Goal: Task Accomplishment & Management: Complete application form

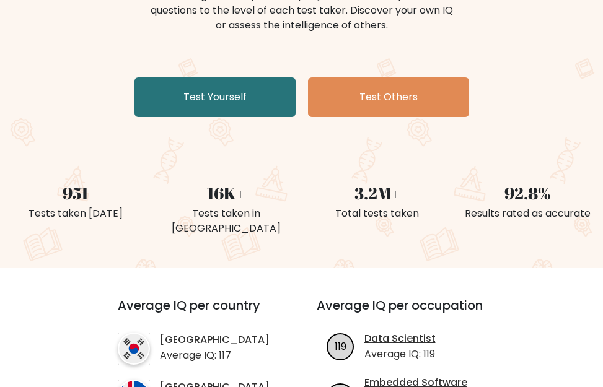
scroll to position [179, 0]
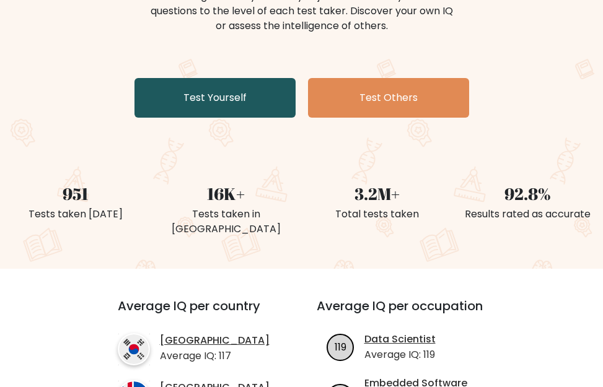
click at [224, 105] on link "Test Yourself" at bounding box center [215, 98] width 161 height 40
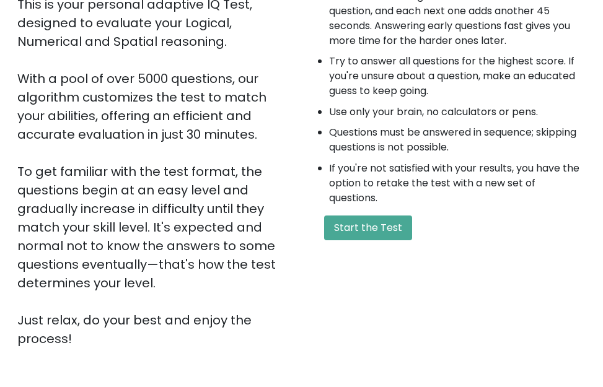
scroll to position [180, 0]
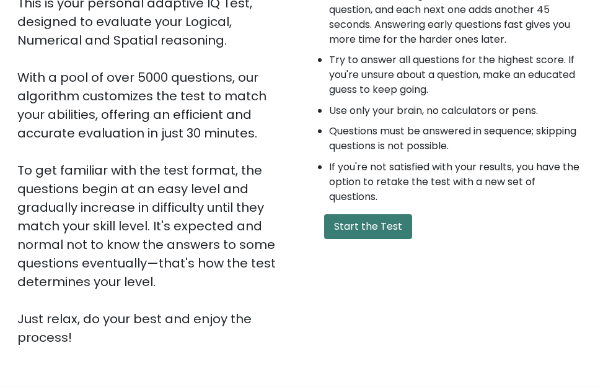
click at [343, 227] on button "Start the Test" at bounding box center [368, 226] width 88 height 25
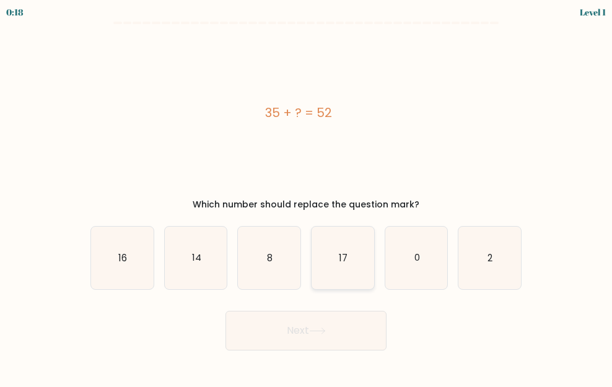
click at [340, 254] on text "17" at bounding box center [343, 258] width 9 height 13
click at [307, 197] on input "d. 17" at bounding box center [306, 195] width 1 height 3
radio input "true"
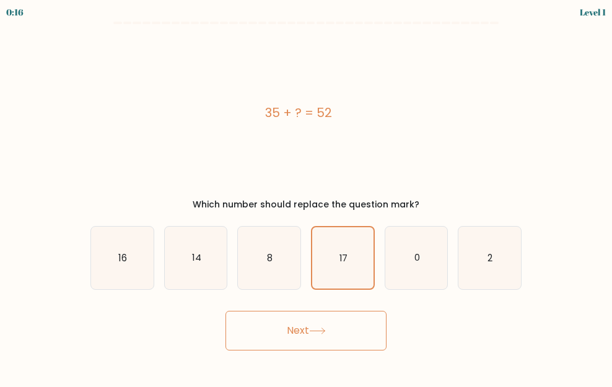
click at [303, 335] on button "Next" at bounding box center [306, 331] width 161 height 40
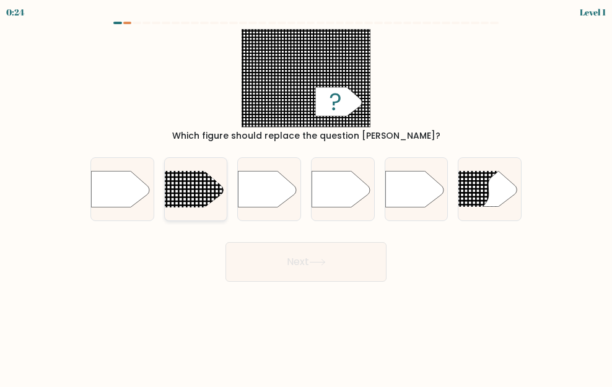
click at [178, 193] on line at bounding box center [153, 193] width 304 height 0
click at [306, 194] on input "b." at bounding box center [306, 195] width 1 height 3
radio input "true"
click at [268, 268] on button "Next" at bounding box center [306, 262] width 161 height 40
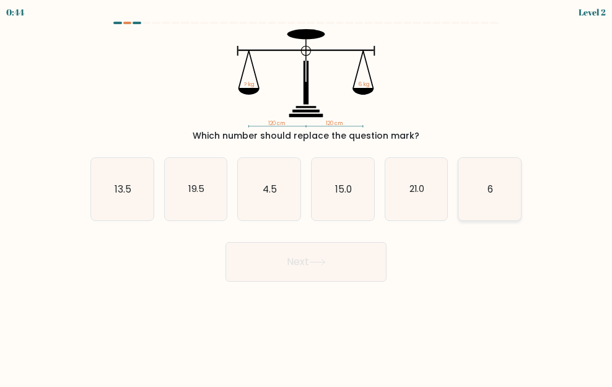
click at [498, 167] on icon "6" at bounding box center [490, 189] width 63 height 63
click at [307, 194] on input "f. 6" at bounding box center [306, 195] width 1 height 3
radio input "true"
click at [332, 262] on button "Next" at bounding box center [306, 262] width 161 height 40
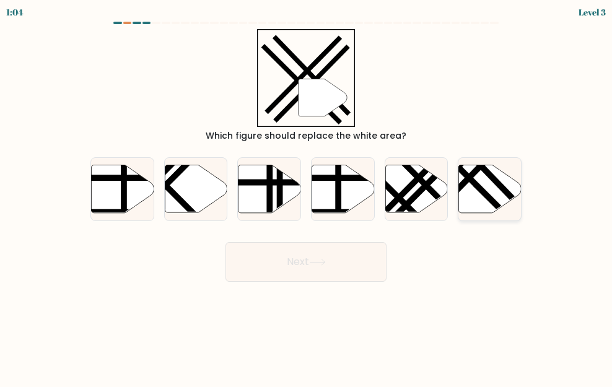
click at [471, 195] on icon at bounding box center [490, 189] width 63 height 48
click at [307, 195] on input "f." at bounding box center [306, 195] width 1 height 3
radio input "true"
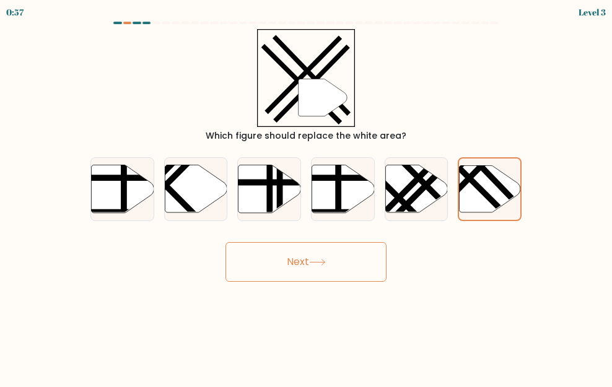
click at [346, 260] on button "Next" at bounding box center [306, 262] width 161 height 40
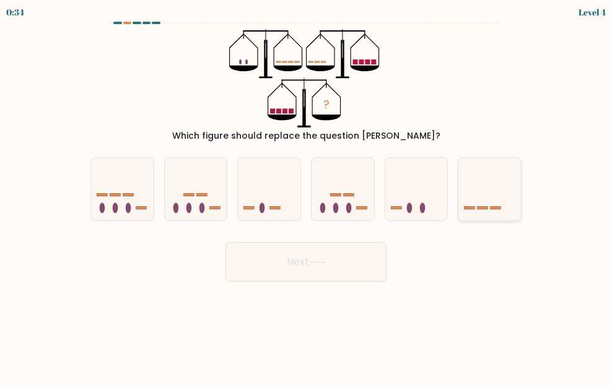
click at [490, 213] on icon at bounding box center [490, 189] width 63 height 51
click at [307, 197] on input "f." at bounding box center [306, 195] width 1 height 3
radio input "true"
click at [306, 261] on button "Next" at bounding box center [306, 262] width 161 height 40
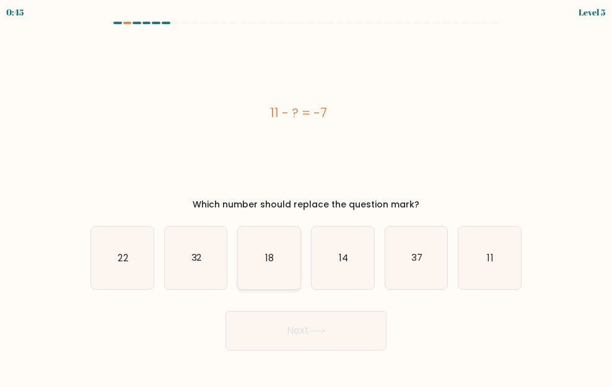
click at [261, 252] on icon "18" at bounding box center [269, 258] width 63 height 63
click at [306, 197] on input "c. 18" at bounding box center [306, 195] width 1 height 3
radio input "true"
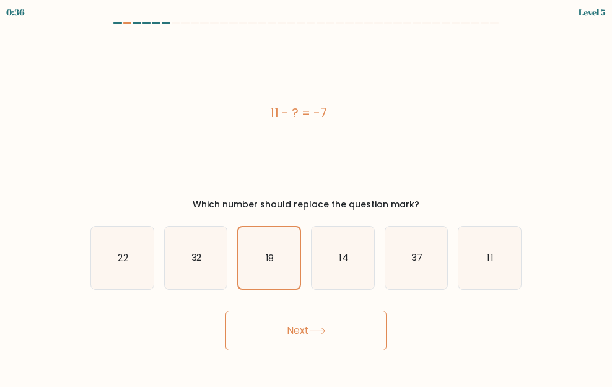
click at [280, 331] on button "Next" at bounding box center [306, 331] width 161 height 40
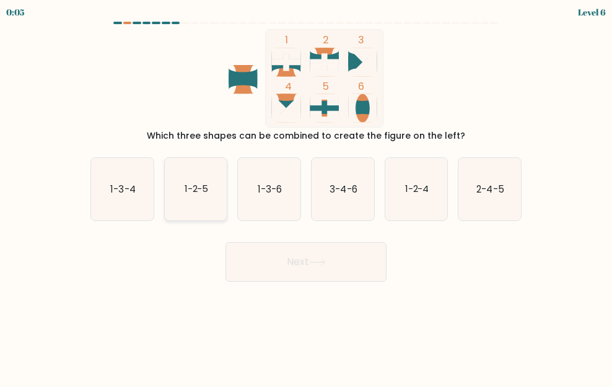
click at [177, 198] on icon "1-2-5" at bounding box center [196, 189] width 63 height 63
click at [306, 197] on input "b. 1-2-5" at bounding box center [306, 195] width 1 height 3
radio input "true"
click at [177, 198] on icon "1-2-5" at bounding box center [195, 189] width 61 height 61
click at [306, 197] on input "b. 1-2-5" at bounding box center [306, 195] width 1 height 3
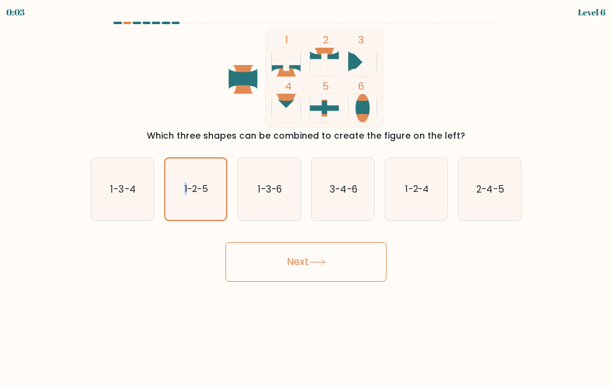
click at [264, 270] on button "Next" at bounding box center [306, 262] width 161 height 40
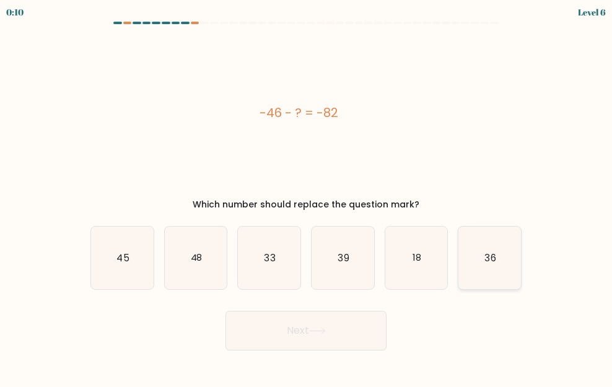
click at [487, 263] on text "36" at bounding box center [490, 258] width 11 height 13
click at [307, 197] on input "f. 36" at bounding box center [306, 195] width 1 height 3
radio input "true"
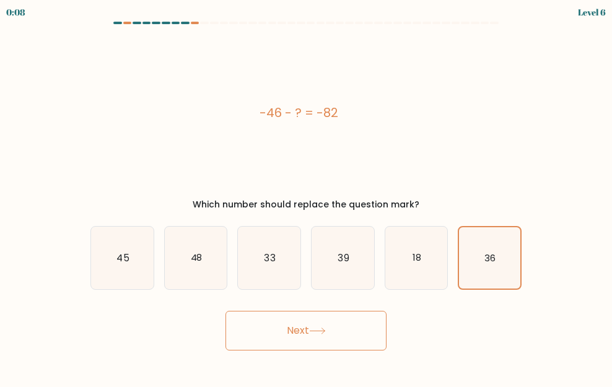
click at [348, 333] on button "Next" at bounding box center [306, 331] width 161 height 40
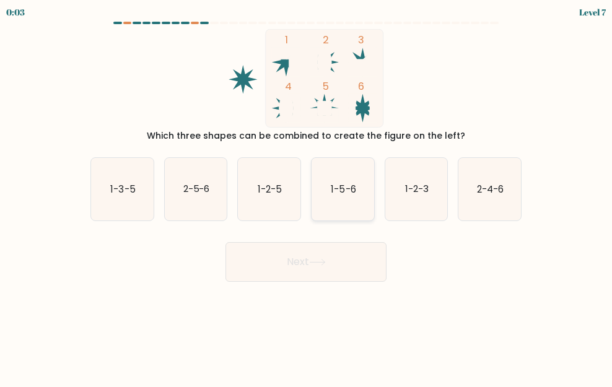
click at [346, 208] on icon "1-5-6" at bounding box center [343, 189] width 63 height 63
click at [307, 197] on input "d. 1-5-6" at bounding box center [306, 195] width 1 height 3
radio input "true"
click at [343, 251] on button "Next" at bounding box center [306, 262] width 161 height 40
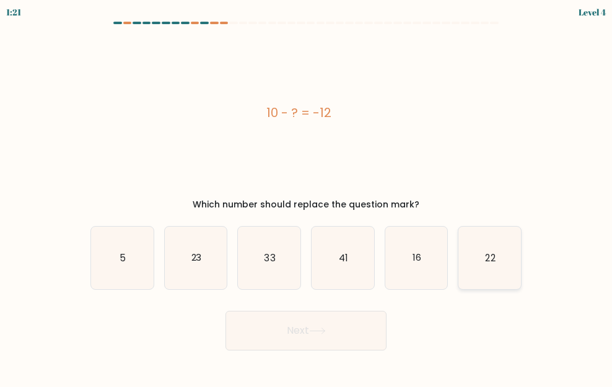
click at [491, 255] on text "22" at bounding box center [491, 258] width 10 height 13
click at [307, 197] on input "f. 22" at bounding box center [306, 195] width 1 height 3
radio input "true"
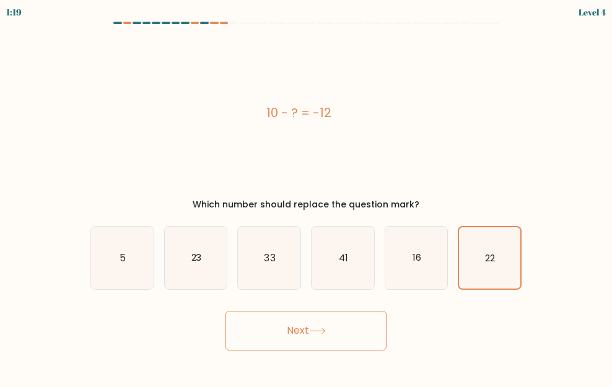
click at [344, 337] on button "Next" at bounding box center [306, 331] width 161 height 40
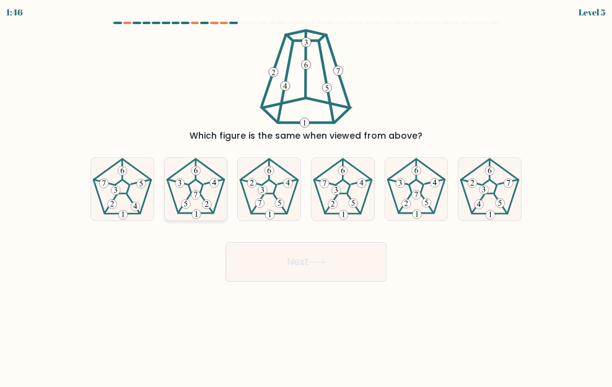
click at [188, 211] on icon at bounding box center [196, 189] width 63 height 63
click at [306, 197] on input "b." at bounding box center [306, 195] width 1 height 3
radio input "true"
click at [270, 264] on button "Next" at bounding box center [306, 262] width 161 height 40
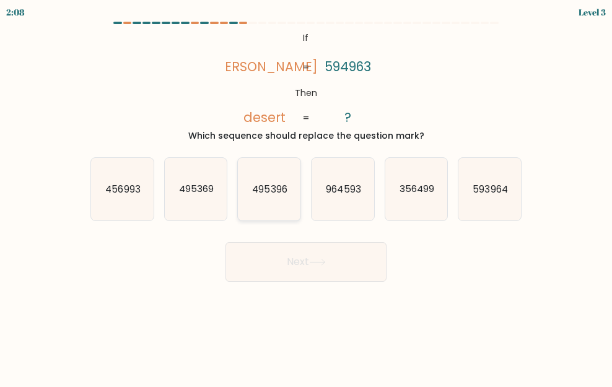
click at [265, 198] on icon "495396" at bounding box center [269, 189] width 63 height 63
click at [306, 197] on input "c. 495396" at bounding box center [306, 195] width 1 height 3
radio input "true"
click at [262, 250] on button "Next" at bounding box center [306, 262] width 161 height 40
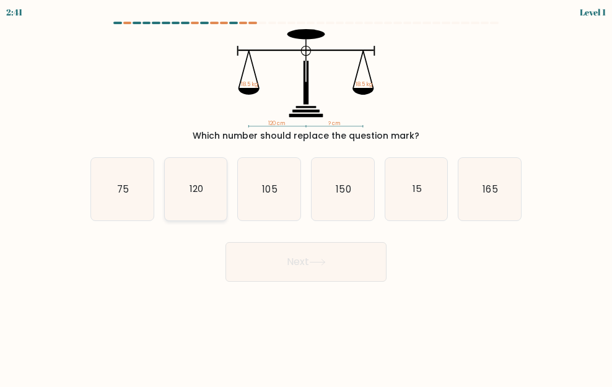
click at [206, 192] on icon "120" at bounding box center [196, 189] width 63 height 63
click at [306, 194] on input "b. 120" at bounding box center [306, 195] width 1 height 3
radio input "true"
click at [286, 261] on button "Next" at bounding box center [306, 262] width 161 height 40
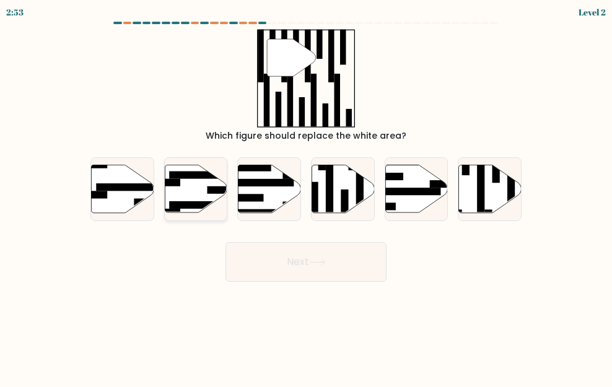
click at [185, 191] on icon at bounding box center [196, 189] width 63 height 48
click at [306, 194] on input "b." at bounding box center [306, 195] width 1 height 3
radio input "true"
click at [279, 254] on button "Next" at bounding box center [306, 262] width 161 height 40
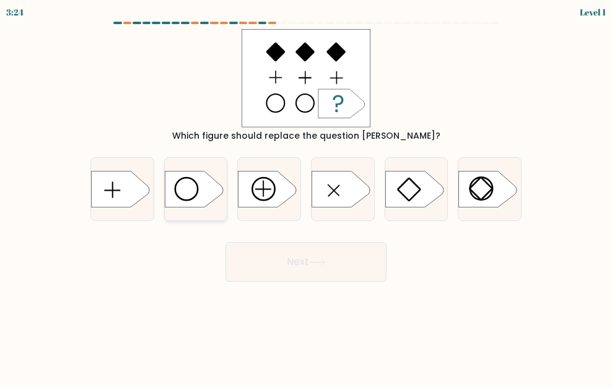
click at [200, 189] on icon at bounding box center [194, 189] width 58 height 37
click at [306, 194] on input "b." at bounding box center [306, 195] width 1 height 3
radio input "true"
click at [291, 255] on button "Next" at bounding box center [306, 262] width 161 height 40
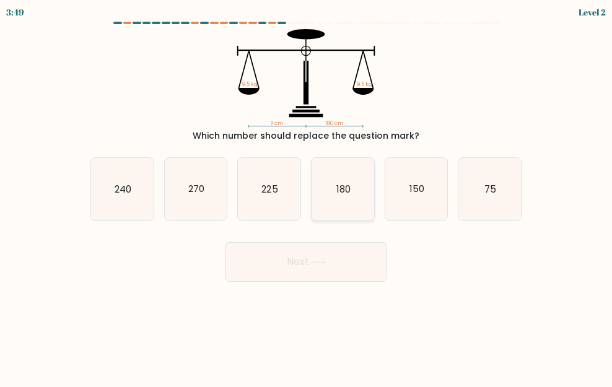
click at [339, 201] on icon "180" at bounding box center [343, 189] width 63 height 63
click at [307, 197] on input "d. 180" at bounding box center [306, 195] width 1 height 3
radio input "true"
click at [324, 256] on button "Next" at bounding box center [306, 262] width 161 height 40
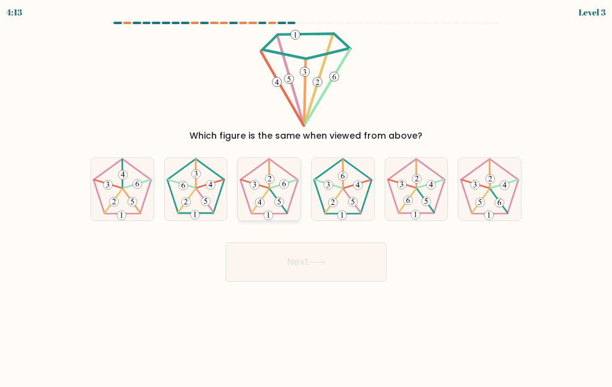
click at [265, 197] on icon at bounding box center [269, 189] width 63 height 63
click at [306, 197] on input "c." at bounding box center [306, 195] width 1 height 3
radio input "true"
click at [293, 268] on button "Next" at bounding box center [306, 262] width 161 height 40
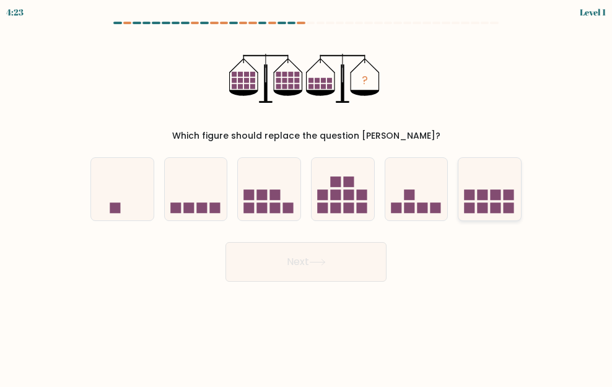
click at [475, 211] on rect at bounding box center [470, 208] width 11 height 11
click at [307, 197] on input "f." at bounding box center [306, 195] width 1 height 3
radio input "true"
click at [305, 275] on button "Next" at bounding box center [306, 262] width 161 height 40
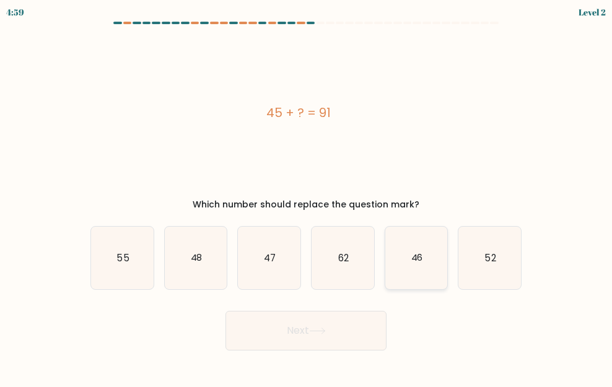
click at [420, 258] on text "46" at bounding box center [417, 258] width 12 height 13
click at [307, 197] on input "e. 46" at bounding box center [306, 195] width 1 height 3
radio input "true"
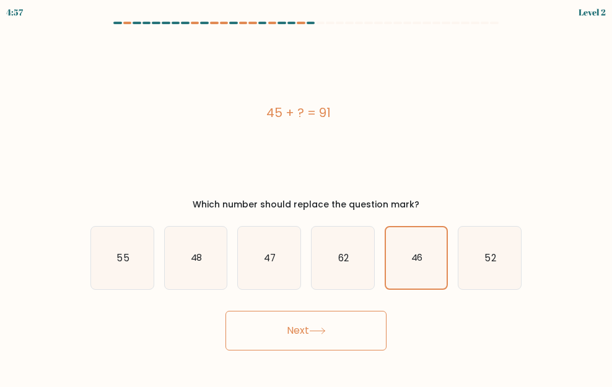
click at [338, 324] on button "Next" at bounding box center [306, 331] width 161 height 40
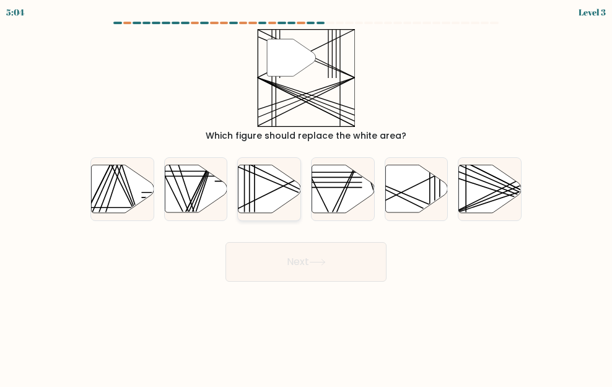
click at [241, 192] on icon at bounding box center [270, 189] width 63 height 48
click at [306, 194] on input "c." at bounding box center [306, 195] width 1 height 3
radio input "true"
click at [293, 270] on button "Next" at bounding box center [306, 262] width 161 height 40
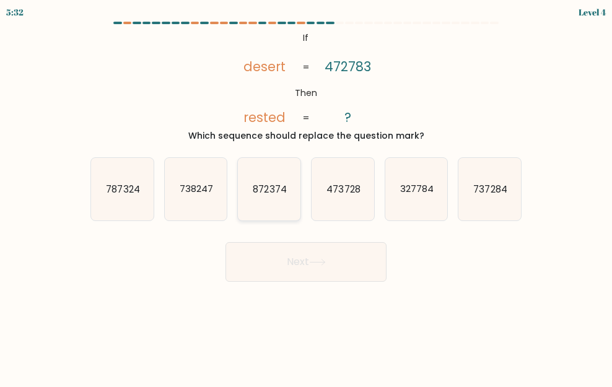
click at [276, 197] on icon "872374" at bounding box center [269, 189] width 63 height 63
click at [306, 197] on input "c. 872374" at bounding box center [306, 195] width 1 height 3
radio input "true"
click at [305, 269] on button "Next" at bounding box center [306, 262] width 161 height 40
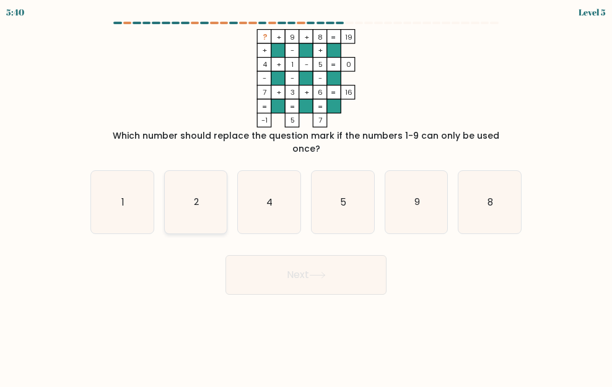
click at [202, 192] on icon "2" at bounding box center [196, 202] width 63 height 63
click at [306, 194] on input "b. 2" at bounding box center [306, 195] width 1 height 3
radio input "true"
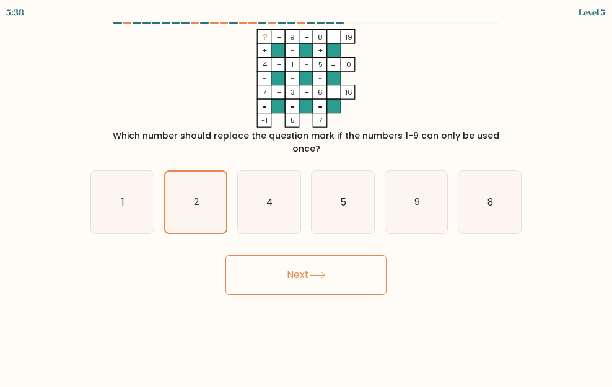
click at [334, 267] on button "Next" at bounding box center [306, 275] width 161 height 40
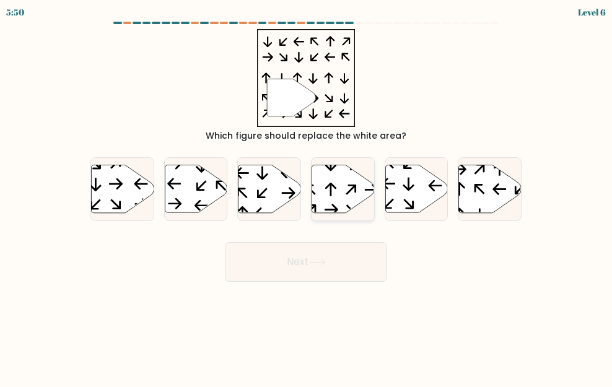
click at [333, 193] on icon at bounding box center [343, 189] width 63 height 48
click at [307, 194] on input "d." at bounding box center [306, 195] width 1 height 3
radio input "true"
click at [316, 256] on button "Next" at bounding box center [306, 262] width 161 height 40
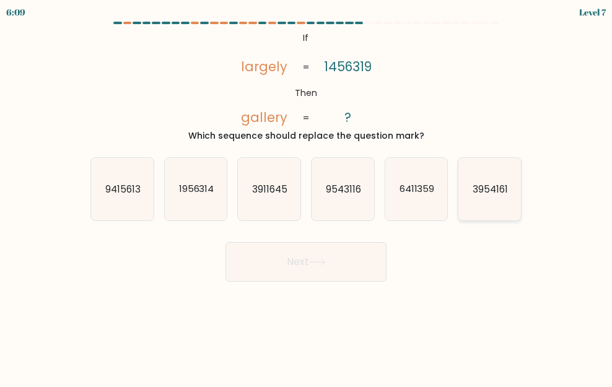
click at [488, 197] on icon "3954161" at bounding box center [490, 189] width 63 height 63
click at [307, 197] on input "f. 3954161" at bounding box center [306, 195] width 1 height 3
radio input "true"
click at [343, 280] on button "Next" at bounding box center [306, 262] width 161 height 40
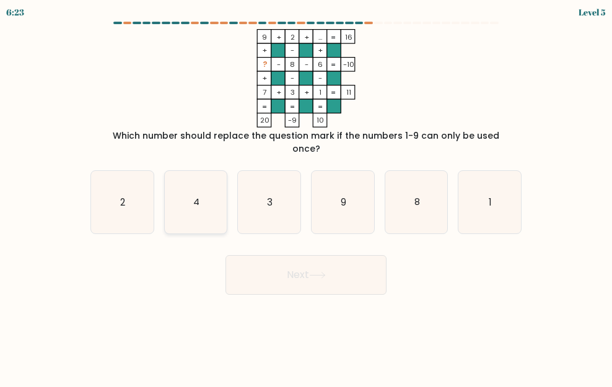
click at [175, 177] on icon "4" at bounding box center [196, 202] width 63 height 63
click at [306, 194] on input "b. 4" at bounding box center [306, 195] width 1 height 3
radio input "true"
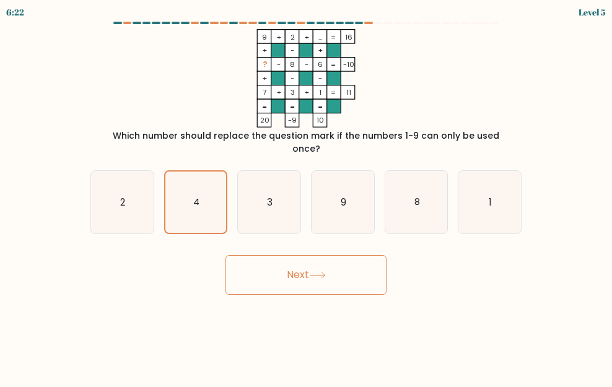
click at [275, 255] on button "Next" at bounding box center [306, 275] width 161 height 40
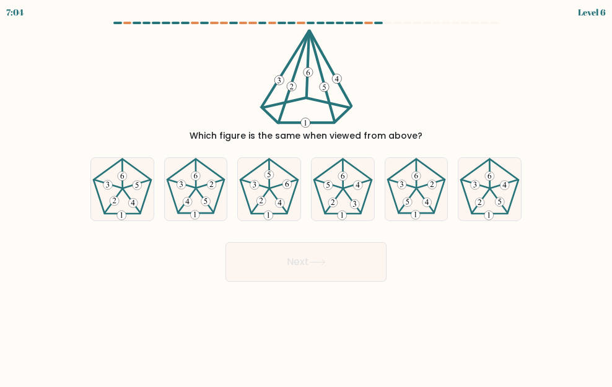
click at [247, 141] on div "Which figure is the same when viewed from above?" at bounding box center [306, 136] width 417 height 13
click at [204, 200] on 274 at bounding box center [205, 201] width 9 height 9
click at [306, 197] on input "b." at bounding box center [306, 195] width 1 height 3
radio input "true"
click at [265, 268] on button "Next" at bounding box center [306, 262] width 161 height 40
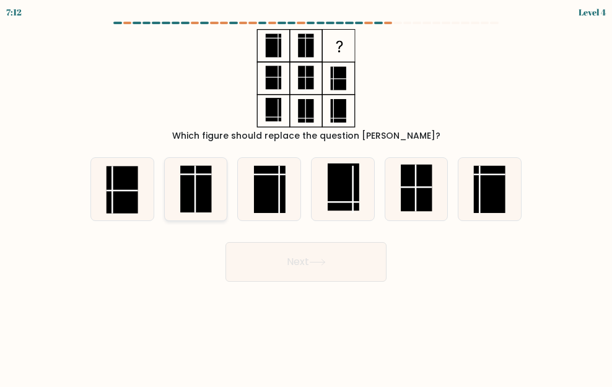
click at [197, 180] on rect at bounding box center [196, 189] width 32 height 47
click at [306, 194] on input "b." at bounding box center [306, 195] width 1 height 3
radio input "true"
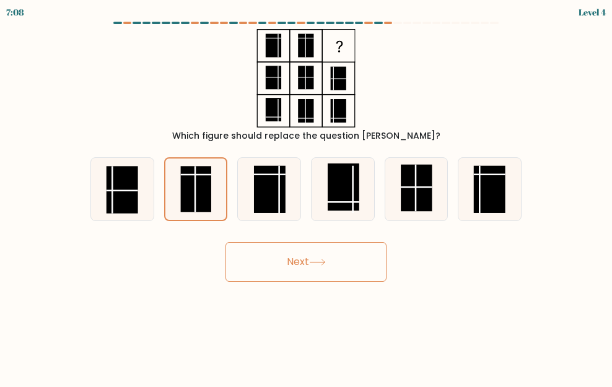
click at [299, 258] on button "Next" at bounding box center [306, 262] width 161 height 40
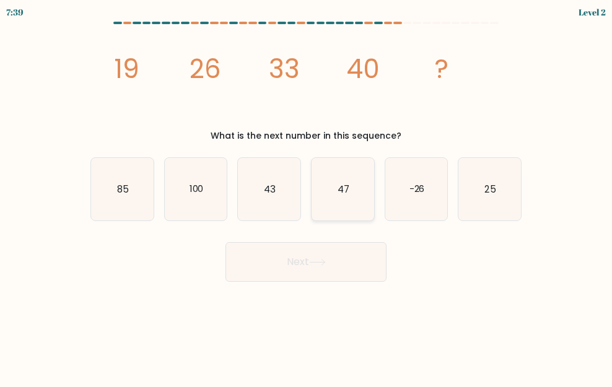
click at [357, 183] on icon "47" at bounding box center [343, 189] width 63 height 63
click at [307, 194] on input "d. 47" at bounding box center [306, 195] width 1 height 3
radio input "true"
click at [303, 255] on button "Next" at bounding box center [306, 262] width 161 height 40
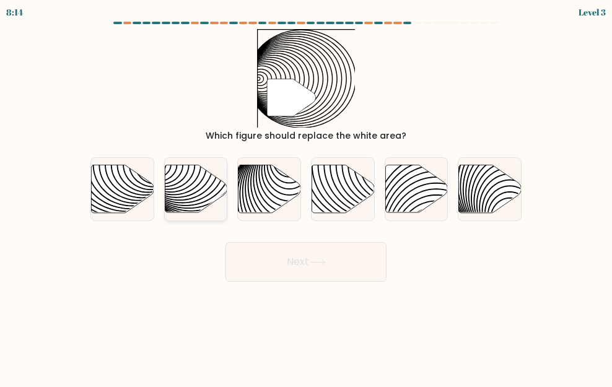
click at [195, 172] on icon at bounding box center [196, 189] width 63 height 48
click at [306, 194] on input "b." at bounding box center [306, 195] width 1 height 3
radio input "true"
click at [325, 257] on button "Next" at bounding box center [306, 262] width 161 height 40
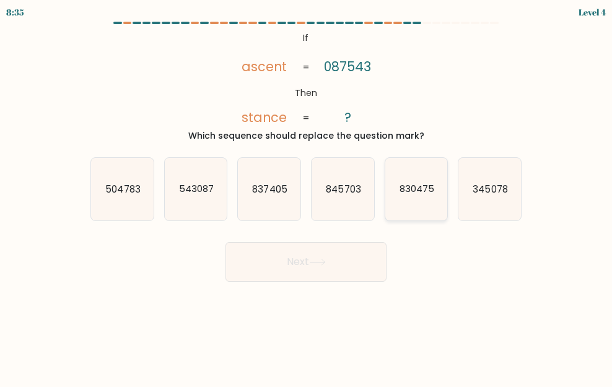
click at [420, 213] on icon "830475" at bounding box center [417, 189] width 63 height 63
click at [307, 197] on input "e. 830475" at bounding box center [306, 195] width 1 height 3
radio input "true"
click at [345, 261] on button "Next" at bounding box center [306, 262] width 161 height 40
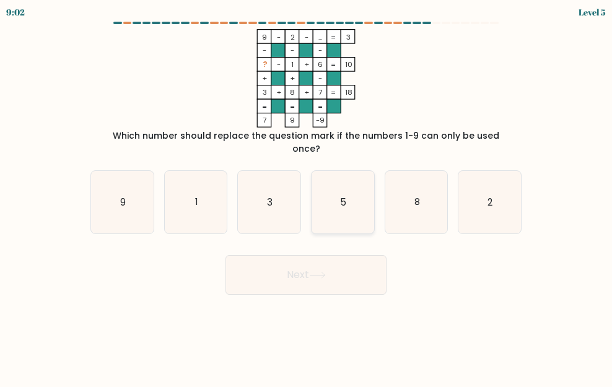
click at [356, 200] on icon "5" at bounding box center [343, 202] width 63 height 63
click at [307, 197] on input "d. 5" at bounding box center [306, 195] width 1 height 3
radio input "true"
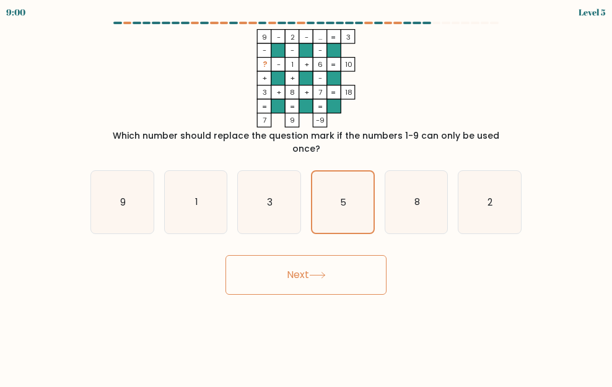
click at [317, 255] on button "Next" at bounding box center [306, 275] width 161 height 40
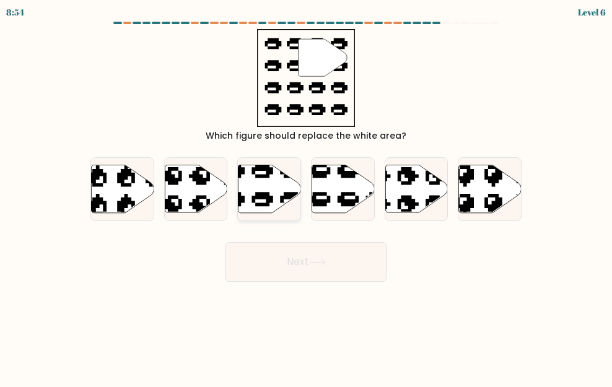
click at [267, 196] on icon at bounding box center [248, 213] width 106 height 99
click at [306, 196] on input "c." at bounding box center [306, 195] width 1 height 3
radio input "true"
click at [285, 284] on body "8:53 Level 6" at bounding box center [306, 193] width 612 height 387
click at [286, 270] on button "Next" at bounding box center [306, 262] width 161 height 40
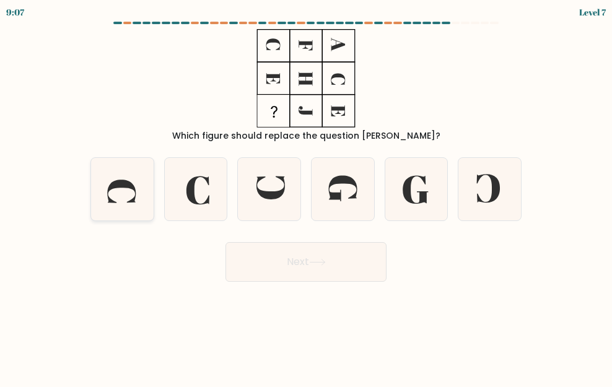
click at [134, 203] on icon at bounding box center [122, 189] width 63 height 63
click at [306, 197] on input "a." at bounding box center [306, 195] width 1 height 3
radio input "true"
click at [263, 259] on button "Next" at bounding box center [306, 262] width 161 height 40
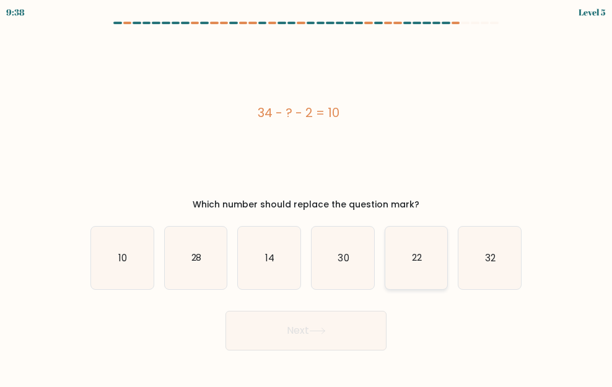
click at [420, 269] on icon "22" at bounding box center [417, 258] width 63 height 63
click at [307, 197] on input "e. 22" at bounding box center [306, 195] width 1 height 3
radio input "true"
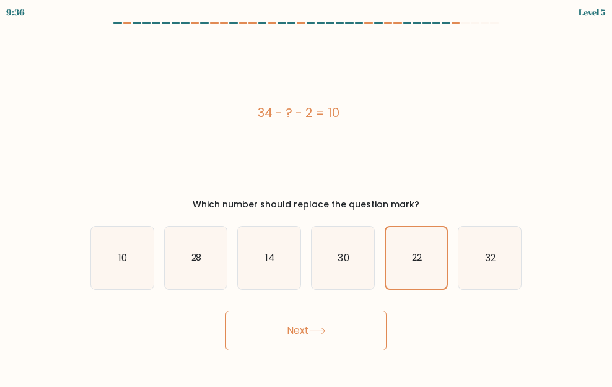
click at [310, 326] on button "Next" at bounding box center [306, 331] width 161 height 40
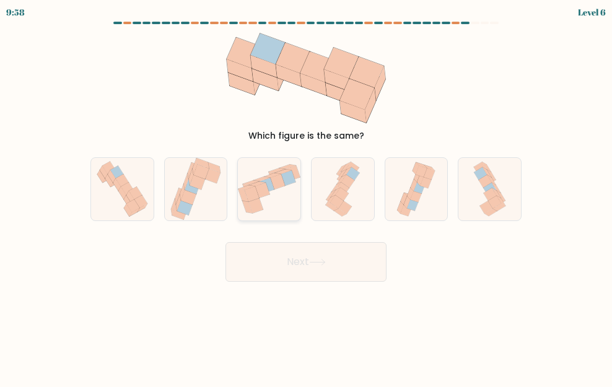
click at [275, 205] on icon at bounding box center [269, 188] width 63 height 53
click at [306, 197] on input "c." at bounding box center [306, 195] width 1 height 3
radio input "true"
click at [286, 277] on button "Next" at bounding box center [306, 262] width 161 height 40
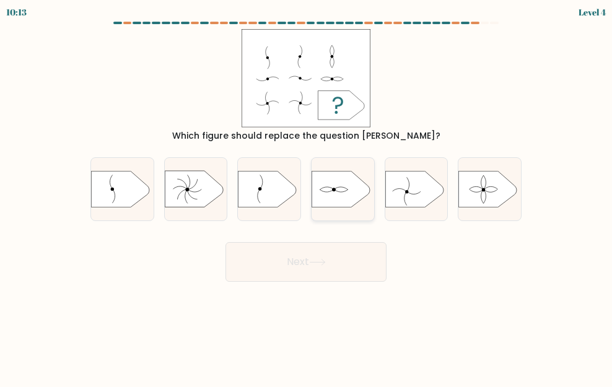
click at [340, 193] on icon at bounding box center [341, 189] width 58 height 37
click at [307, 194] on input "d." at bounding box center [306, 195] width 1 height 3
radio input "true"
click at [270, 190] on icon at bounding box center [268, 189] width 58 height 37
click at [306, 194] on input "c." at bounding box center [306, 195] width 1 height 3
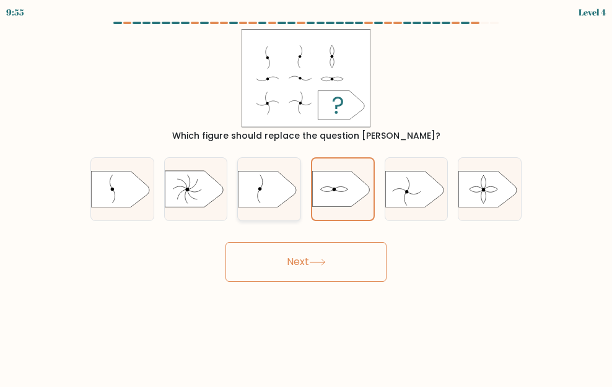
radio input "true"
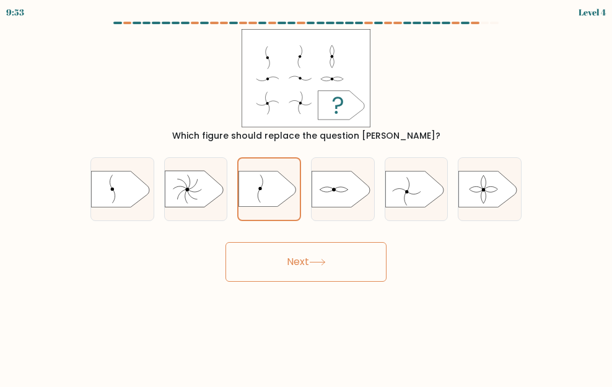
click at [289, 300] on body "9:53 Level 4 a." at bounding box center [306, 193] width 612 height 387
click at [327, 196] on icon at bounding box center [341, 189] width 58 height 37
click at [307, 196] on input "d." at bounding box center [306, 195] width 1 height 3
radio input "true"
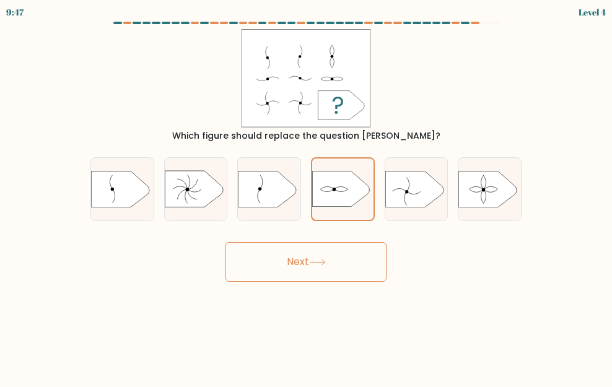
click at [315, 259] on icon at bounding box center [317, 262] width 17 height 7
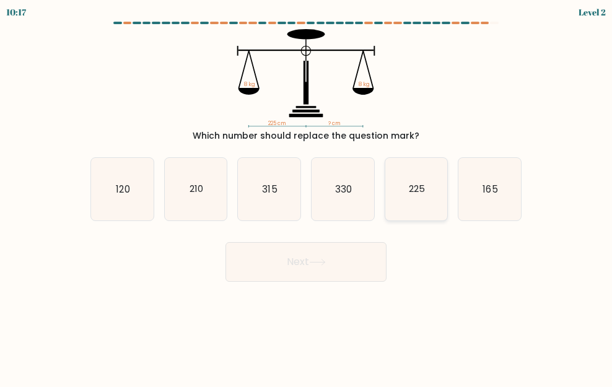
click at [417, 183] on text "225" at bounding box center [417, 188] width 16 height 13
click at [307, 194] on input "e. 225" at bounding box center [306, 195] width 1 height 3
radio input "true"
click at [332, 257] on button "Next" at bounding box center [306, 262] width 161 height 40
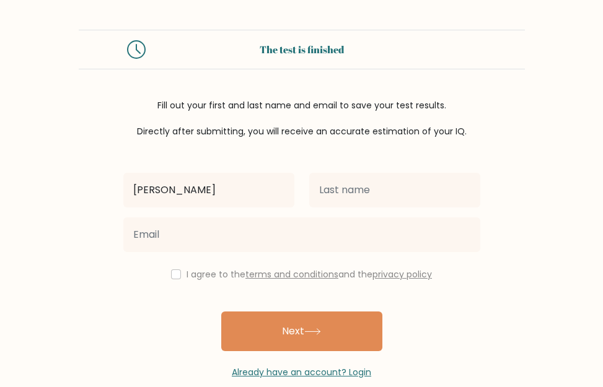
type input "[PERSON_NAME]"
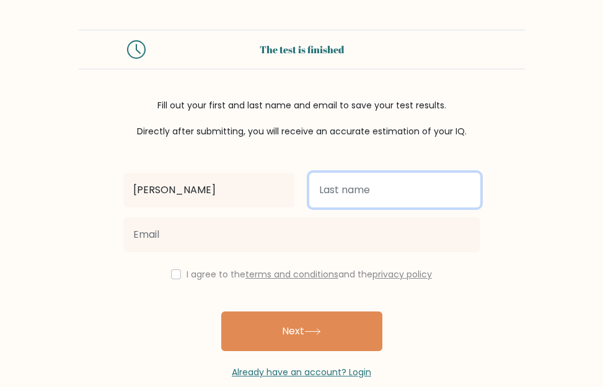
click at [324, 190] on input "text" at bounding box center [394, 190] width 171 height 35
type input "kwamboka"
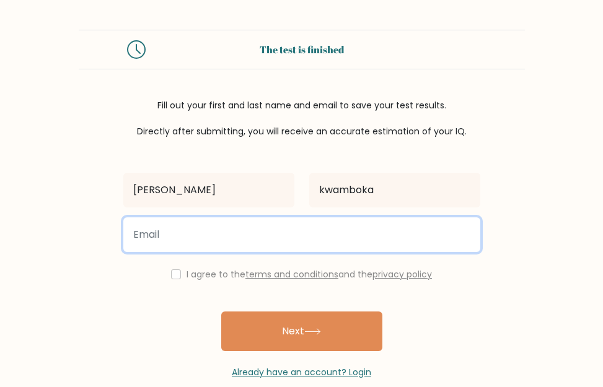
click at [176, 241] on input "email" at bounding box center [301, 235] width 357 height 35
type input "[EMAIL_ADDRESS][DOMAIN_NAME]"
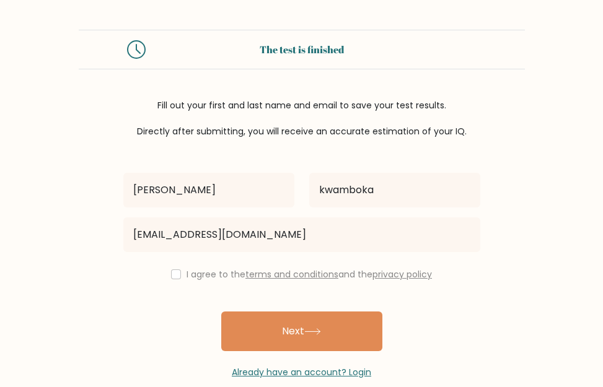
click at [175, 280] on div "I agree to the terms and conditions and the privacy policy" at bounding box center [302, 274] width 372 height 15
click at [173, 273] on input "checkbox" at bounding box center [176, 275] width 10 height 10
checkbox input "true"
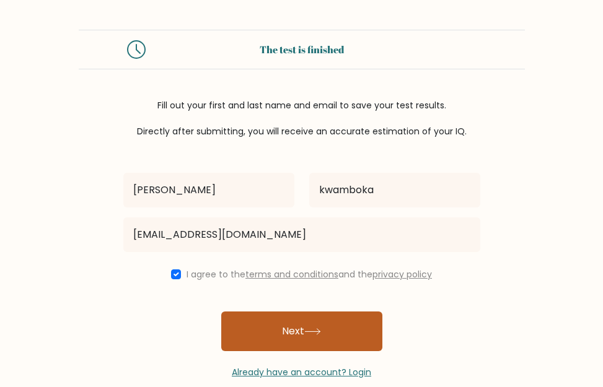
click at [281, 331] on button "Next" at bounding box center [301, 332] width 161 height 40
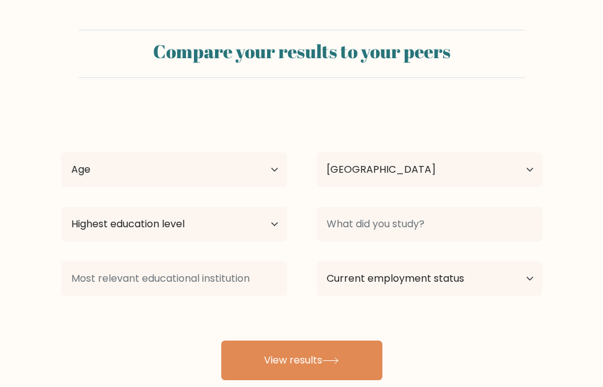
select select "KE"
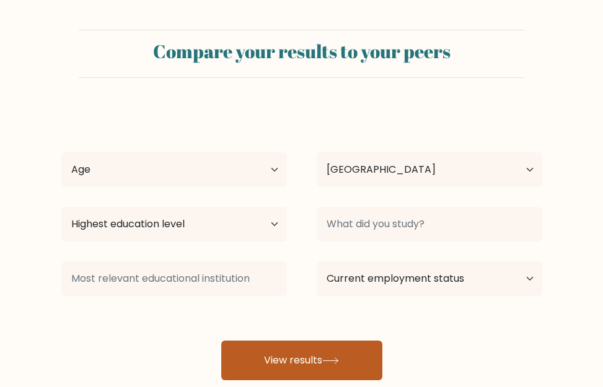
click at [285, 366] on button "View results" at bounding box center [301, 361] width 161 height 40
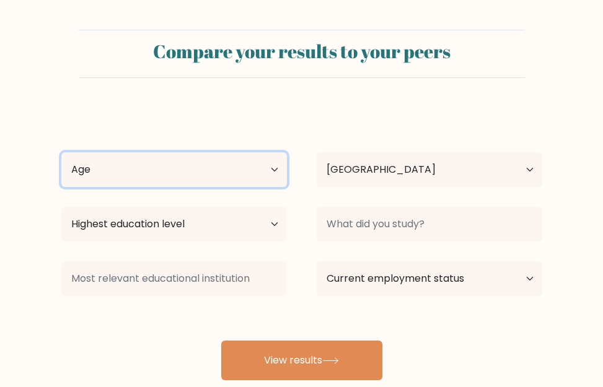
click at [91, 170] on select "Age Under 18 years old 18-24 years old 25-34 years old 35-44 years old 45-54 ye…" at bounding box center [174, 169] width 226 height 35
select select "25_34"
click at [61, 152] on select "Age Under 18 years old 18-24 years old 25-34 years old 35-44 years old 45-54 ye…" at bounding box center [174, 169] width 226 height 35
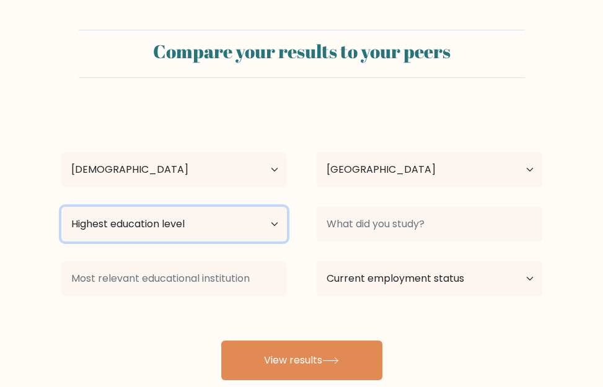
click at [273, 231] on select "Highest education level No schooling Primary Lower Secondary Upper Secondary Oc…" at bounding box center [174, 224] width 226 height 35
select select "bachelors_degree"
click at [61, 207] on select "Highest education level No schooling Primary Lower Secondary Upper Secondary Oc…" at bounding box center [174, 224] width 226 height 35
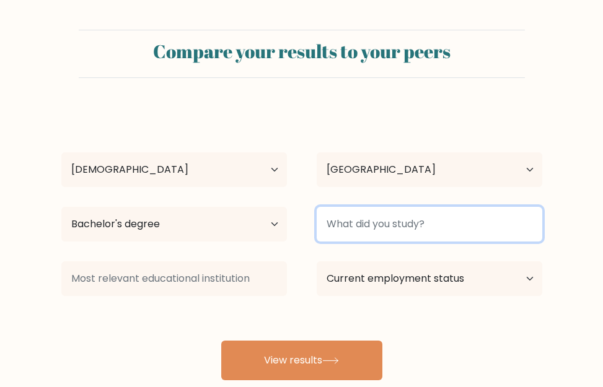
click at [357, 226] on input at bounding box center [430, 224] width 226 height 35
type input "procurement"
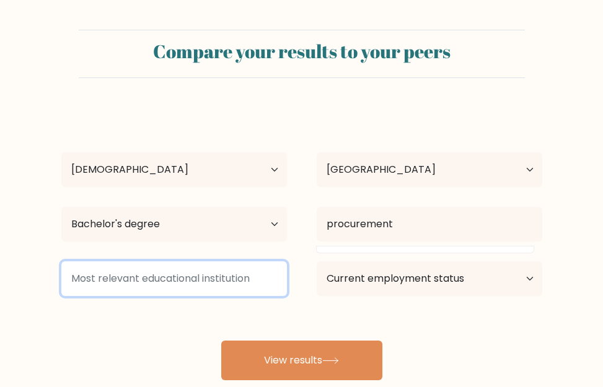
click at [193, 283] on input at bounding box center [174, 279] width 226 height 35
type input "j"
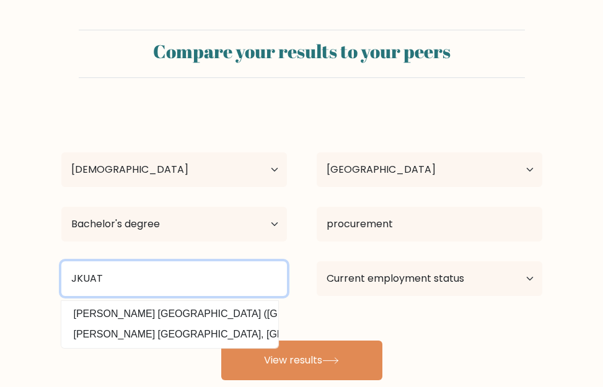
type input "JKUAT"
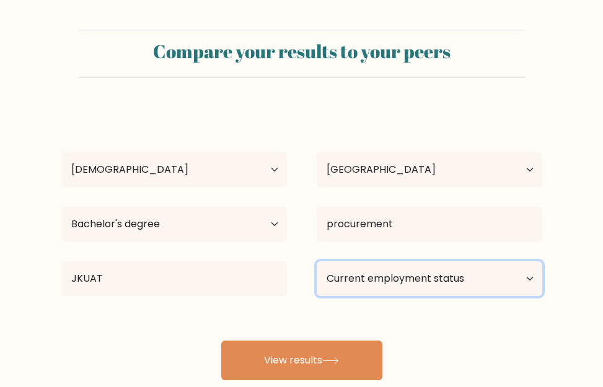
click at [525, 280] on select "Current employment status Employed Student Retired Other / prefer not to answer" at bounding box center [430, 279] width 226 height 35
select select "other"
click at [317, 262] on select "Current employment status Employed Student Retired Other / prefer not to answer" at bounding box center [430, 279] width 226 height 35
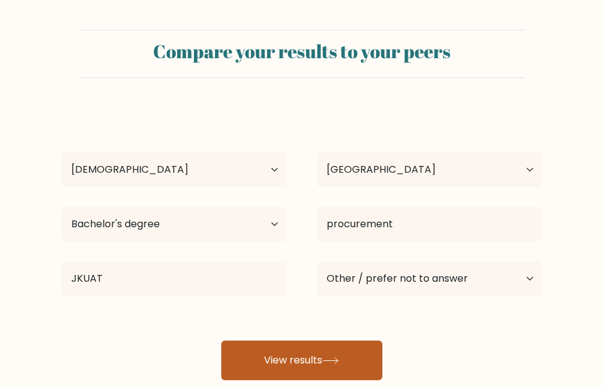
click at [308, 368] on button "View results" at bounding box center [301, 361] width 161 height 40
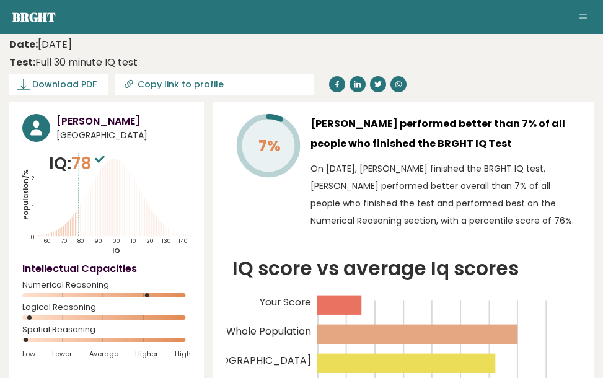
scroll to position [6, 0]
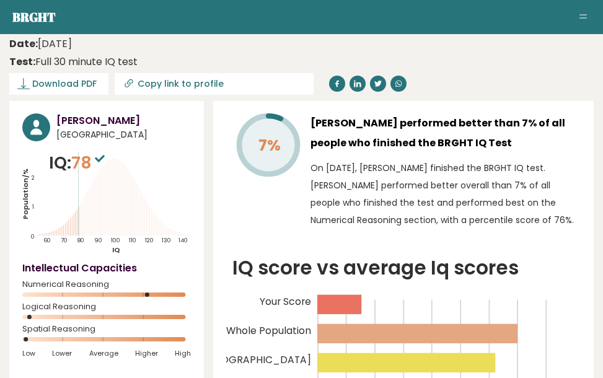
click at [184, 88] on input "Copy link to profile" at bounding box center [222, 84] width 169 height 10
type input "[URL][DOMAIN_NAME][PERSON_NAME]"
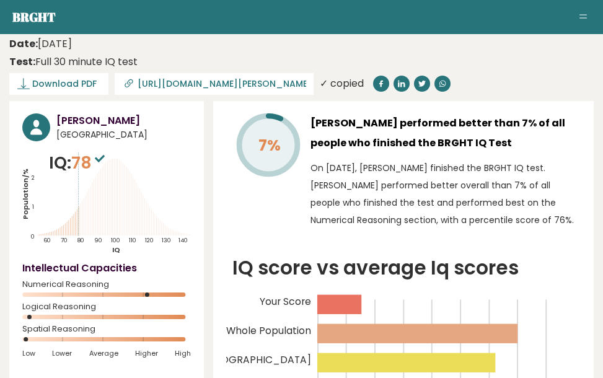
click at [229, 125] on div "7% [PERSON_NAME] performed better than 7% of all people who finished the BRGHT …" at bounding box center [403, 289] width 381 height 377
click at [214, 81] on input "[URL][DOMAIN_NAME][PERSON_NAME]" at bounding box center [222, 84] width 169 height 10
click at [73, 78] on span "Download PDF" at bounding box center [64, 83] width 64 height 13
